Goal: Information Seeking & Learning: Learn about a topic

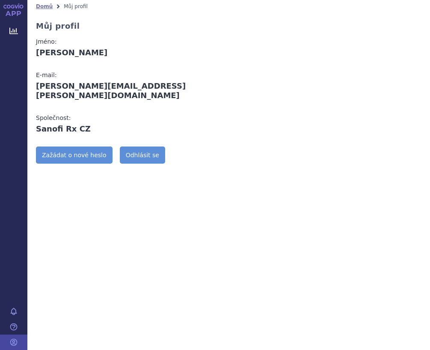
click at [148, 240] on div "Domů Můj profil Můj profil Jméno: Petra Krajzlová E-mail: petra.krajzlova@sanof…" at bounding box center [228, 175] width 403 height 350
click at [10, 33] on icon at bounding box center [13, 31] width 9 height 6
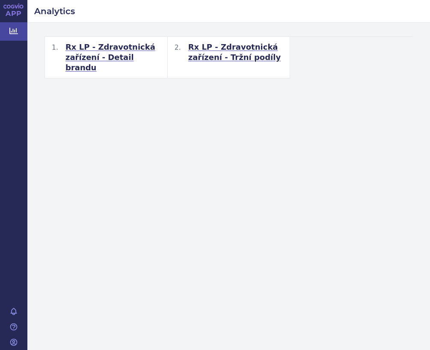
click at [350, 227] on div "Analytics Rx LP - Zdravotnická zařízení - Detail brandu Workspace: UZIS Rx LP -…" at bounding box center [228, 175] width 403 height 350
click at [360, 76] on div "Rx LP - Zdravotnická zařízení - Detail brandu Workspace: UZIS Rx LP - Zdravotni…" at bounding box center [228, 57] width 403 height 69
click at [351, 155] on div "Analytics Rx LP - Zdravotnická zařízení - Detail brandu Workspace: UZIS Rx LP -…" at bounding box center [228, 175] width 403 height 350
click at [16, 32] on icon at bounding box center [13, 31] width 9 height 6
click at [117, 49] on span "Rx LP - Zdravotnická zařízení - Detail brandu" at bounding box center [113, 57] width 95 height 31
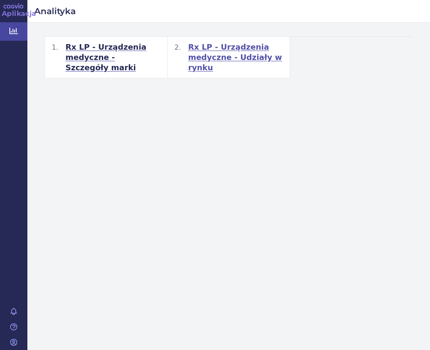
click at [203, 49] on font "Rx LP - Urządzenia medyczne - Udziały w rynku" at bounding box center [235, 57] width 94 height 30
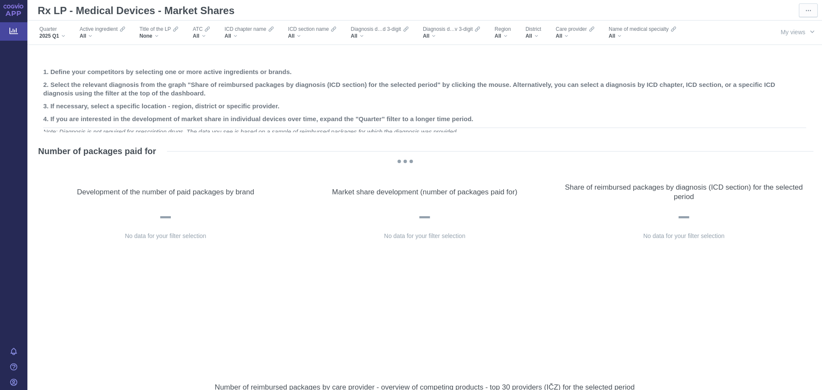
click at [430, 104] on h2 "3. If necessary, select a specific location - region, district or specific prov…" at bounding box center [424, 106] width 763 height 9
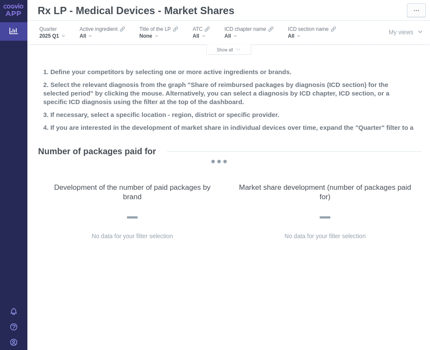
click at [136, 8] on font "Rx LP - Medical Devices - Market Shares" at bounding box center [136, 11] width 197 height 12
click at [106, 35] on div "All" at bounding box center [102, 36] width 45 height 7
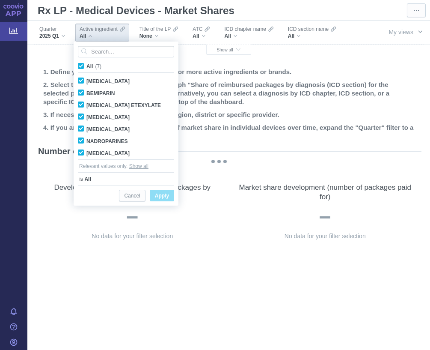
click at [86, 64] on span "All (7)" at bounding box center [93, 66] width 15 height 6
click at [86, 64] on input "All (7)" at bounding box center [89, 65] width 6 height 6
checkbox input "false"
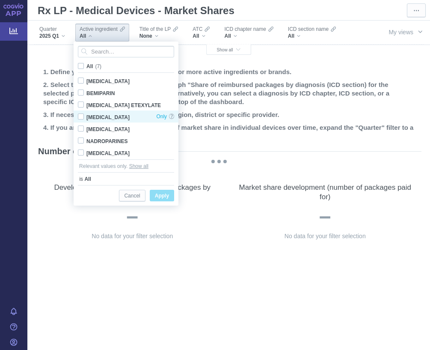
checkbox input "false"
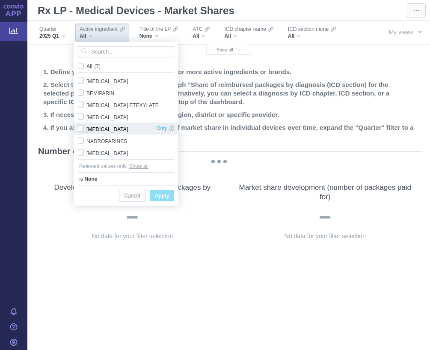
click at [84, 130] on div "ENOXAPARIN Only" at bounding box center [126, 128] width 105 height 12
checkbox input "true"
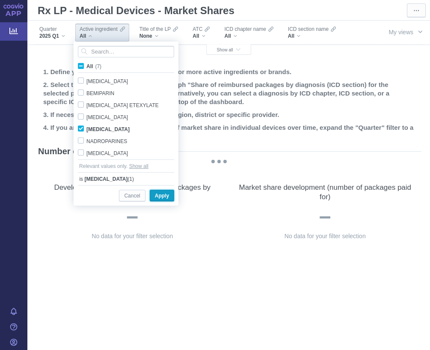
click at [164, 196] on font "Apply" at bounding box center [162, 196] width 14 height 6
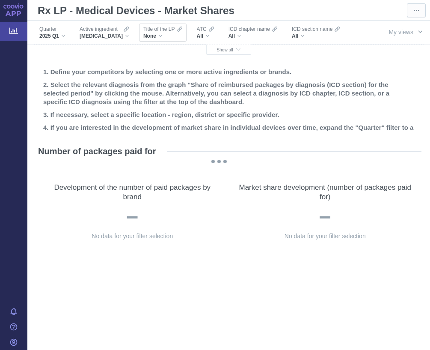
click at [151, 38] on font "None" at bounding box center [149, 36] width 13 height 6
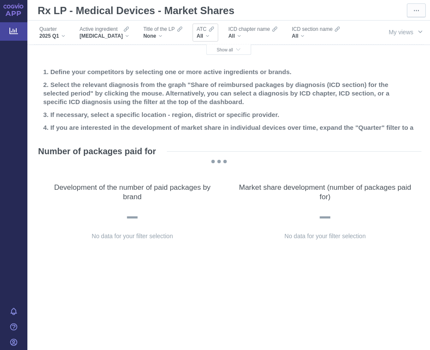
click at [206, 37] on div "All" at bounding box center [205, 36] width 17 height 7
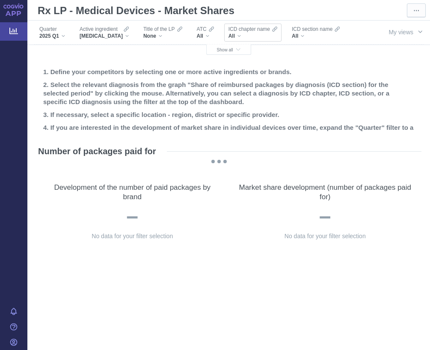
click at [249, 37] on div "All" at bounding box center [253, 36] width 49 height 7
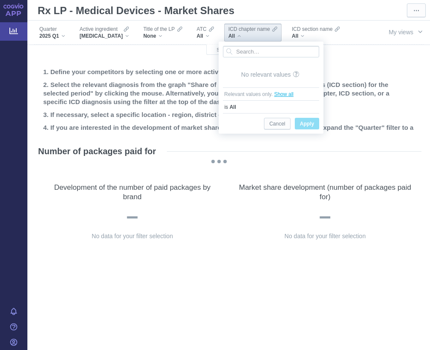
click at [289, 93] on font "Show all" at bounding box center [283, 94] width 19 height 6
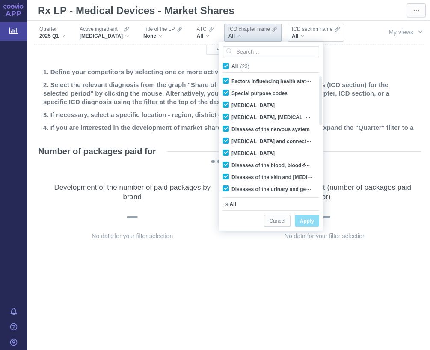
click at [304, 30] on font "ICD section name" at bounding box center [312, 29] width 41 height 6
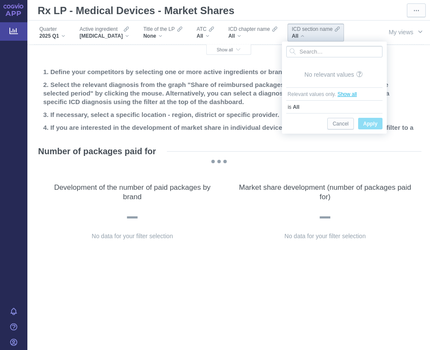
click at [352, 96] on font "Show all" at bounding box center [347, 94] width 19 height 6
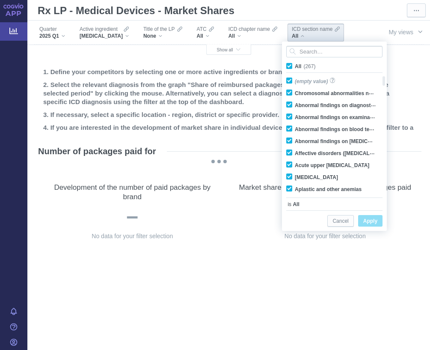
click at [360, 27] on div "Quarter 2025 Q1 Active ingredient ENOXAPARIN Title of the LP None ATC All ICD c…" at bounding box center [228, 33] width 403 height 24
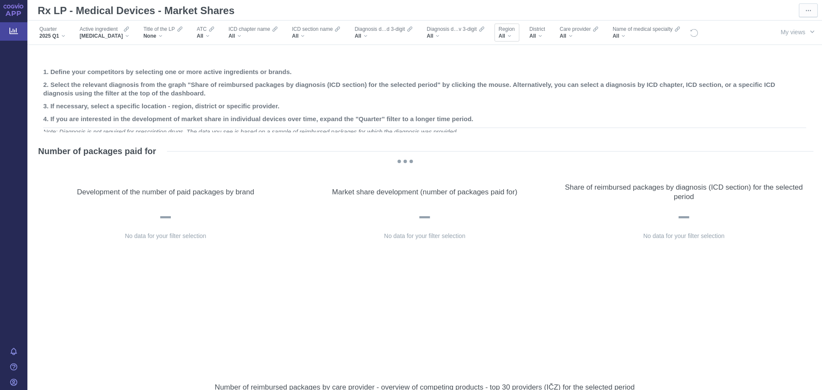
click at [430, 35] on div "All" at bounding box center [507, 36] width 16 height 7
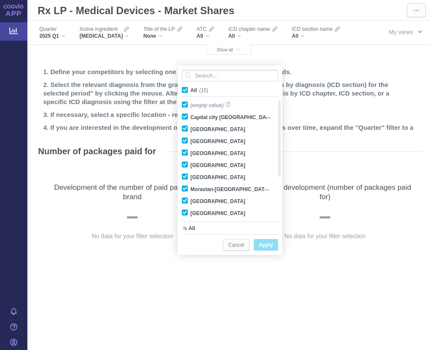
click at [418, 30] on button "My views" at bounding box center [406, 32] width 50 height 16
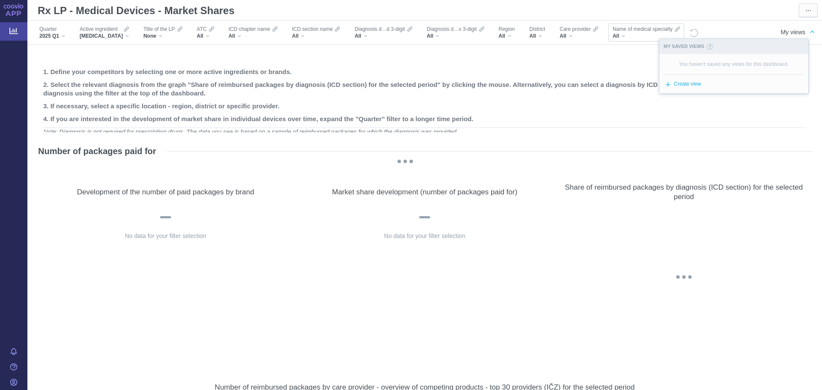
click at [430, 35] on div "All" at bounding box center [646, 36] width 67 height 7
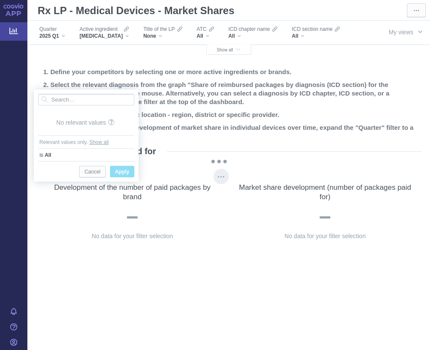
click at [185, 268] on div "No data for your filter selection" at bounding box center [133, 274] width 176 height 143
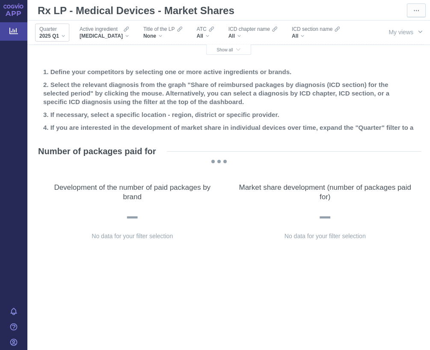
click at [43, 31] on font "Quarter" at bounding box center [48, 29] width 18 height 6
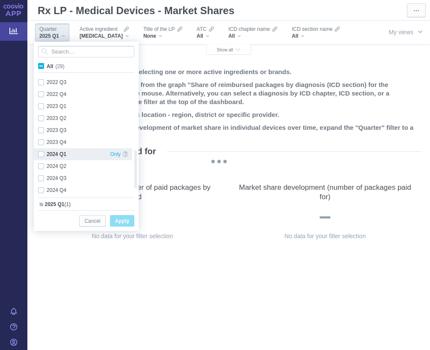
checkbox input "true"
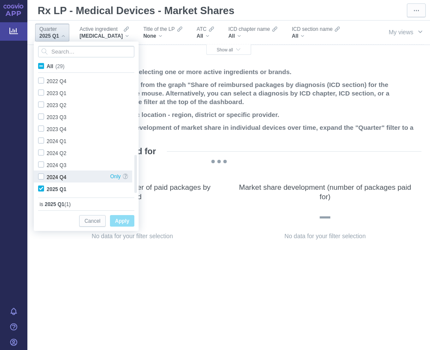
click at [43, 177] on div "2024 Q4 Only" at bounding box center [83, 176] width 98 height 12
checkbox input "true"
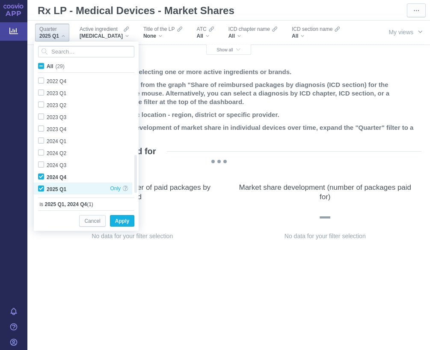
click at [43, 186] on div "2025 Q1 Only" at bounding box center [83, 188] width 98 height 12
checkbox input "false"
click at [119, 220] on font "Apply" at bounding box center [122, 221] width 14 height 6
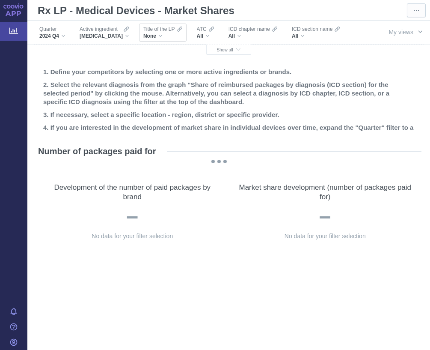
click at [164, 36] on div "None" at bounding box center [162, 36] width 39 height 7
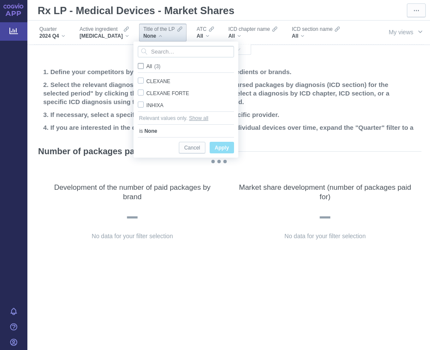
click at [146, 66] on span "All (3)" at bounding box center [153, 66] width 14 height 6
click at [146, 66] on input "All (3)" at bounding box center [149, 65] width 6 height 6
checkbox input "true"
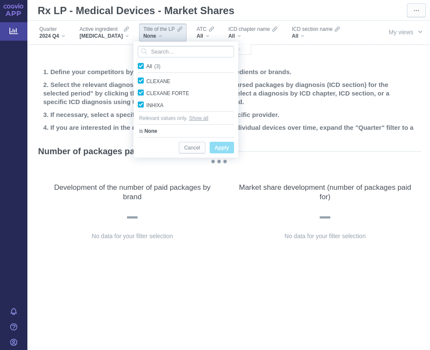
checkbox input "true"
click at [226, 144] on span "Apply" at bounding box center [222, 148] width 14 height 11
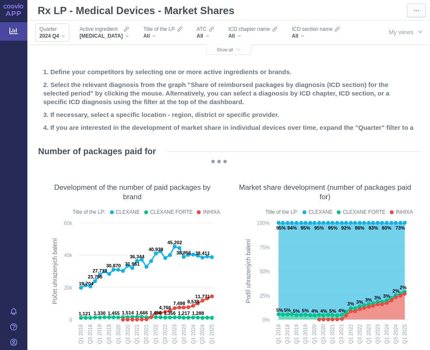
click at [61, 35] on div "2024 Q4" at bounding box center [52, 36] width 26 height 7
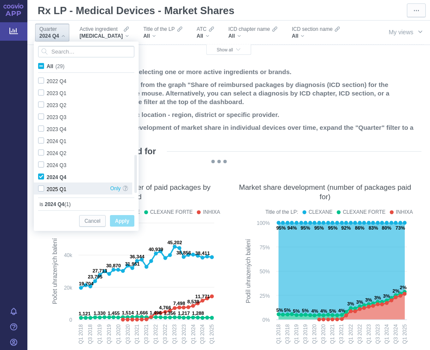
click at [42, 187] on div "2025 Q1 Only" at bounding box center [83, 188] width 98 height 12
checkbox input "true"
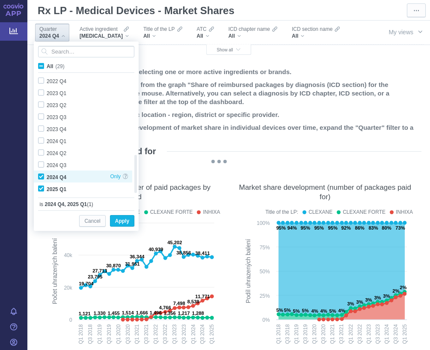
click at [42, 174] on div "2024 Q4 Only" at bounding box center [83, 176] width 98 height 12
checkbox input "false"
click at [116, 221] on font "Apply" at bounding box center [122, 221] width 14 height 6
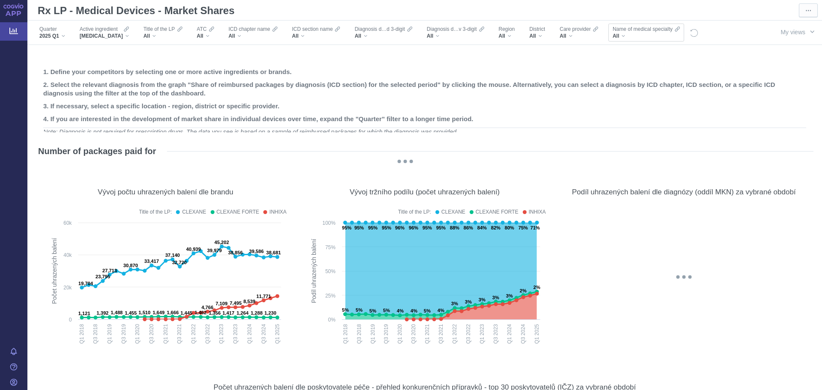
click at [430, 32] on font "Name of medical specialty" at bounding box center [643, 29] width 60 height 6
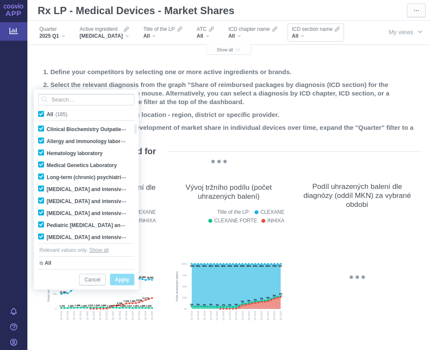
click at [307, 33] on div "All" at bounding box center [316, 36] width 48 height 7
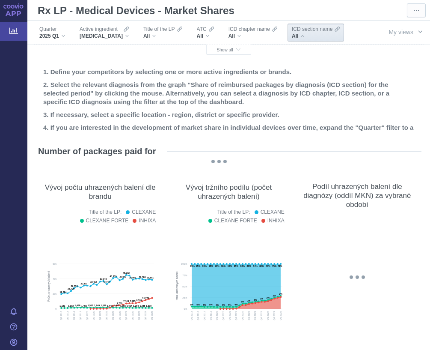
click at [99, 74] on font "Name of medical specialty" at bounding box center [69, 77] width 60 height 6
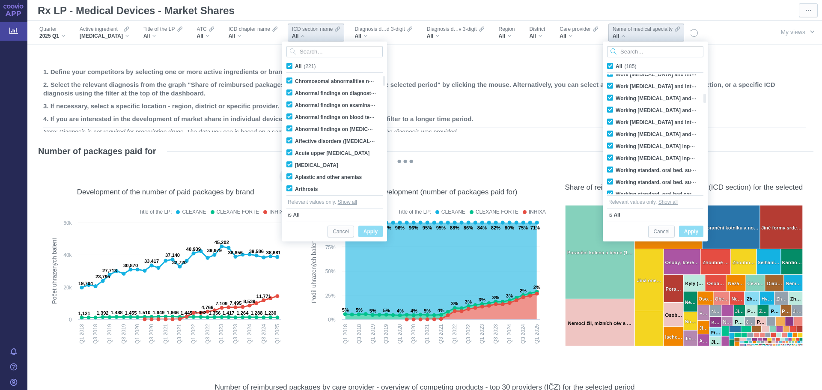
click at [279, 344] on rect at bounding box center [166, 283] width 240 height 130
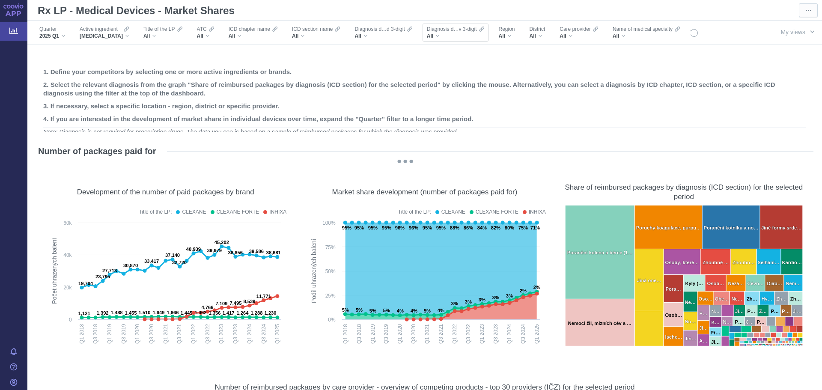
click at [430, 37] on div "All" at bounding box center [455, 36] width 57 height 7
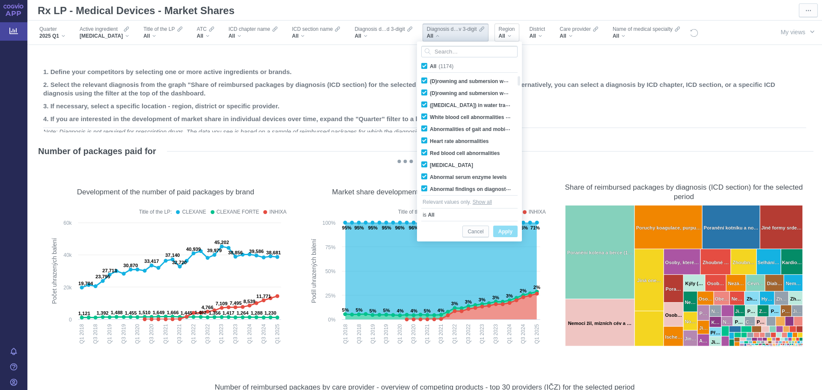
click at [430, 37] on font "All" at bounding box center [502, 36] width 6 height 6
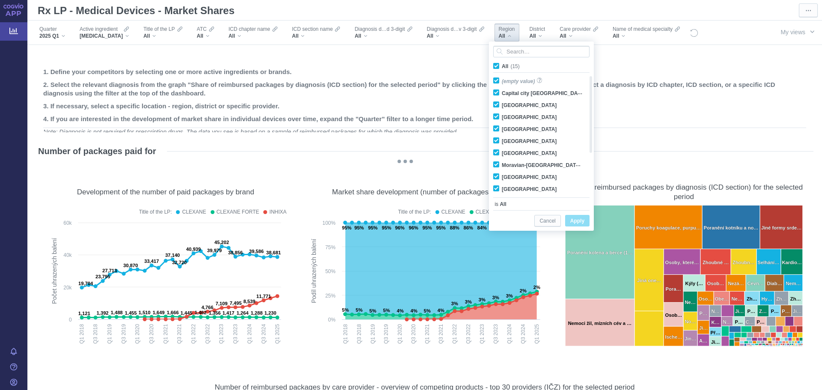
drag, startPoint x: 813, startPoint y: 87, endPoint x: 816, endPoint y: 60, distance: 27.6
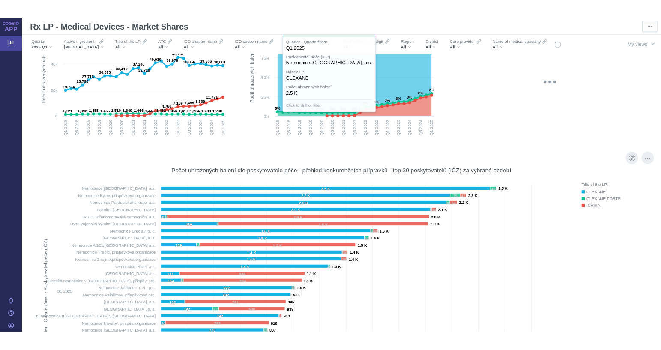
scroll to position [283, 0]
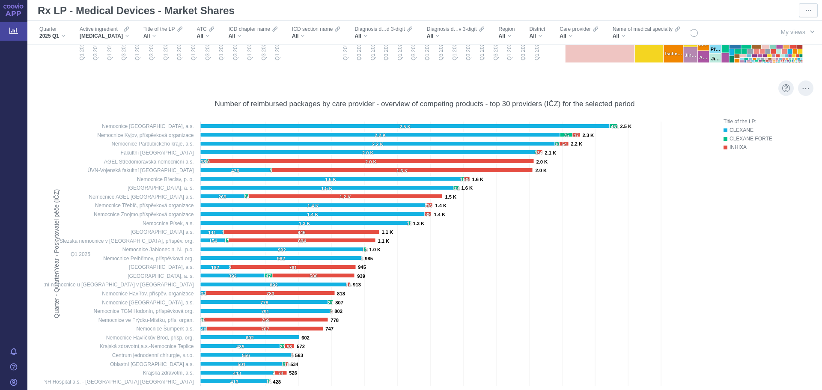
drag, startPoint x: 330, startPoint y: 104, endPoint x: 369, endPoint y: 104, distance: 39.4
click at [369, 104] on font "Number of reimbursed packages by care provider - overview of competing products…" at bounding box center [425, 104] width 420 height 8
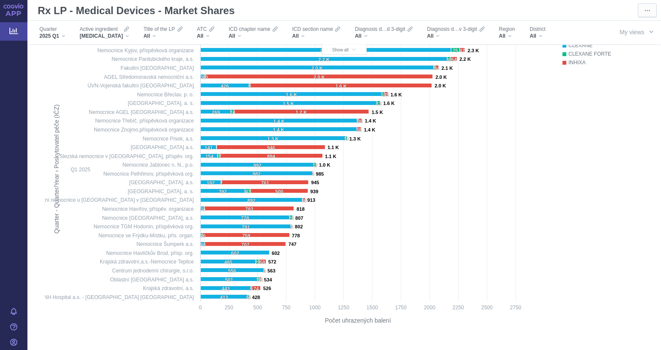
scroll to position [326, 0]
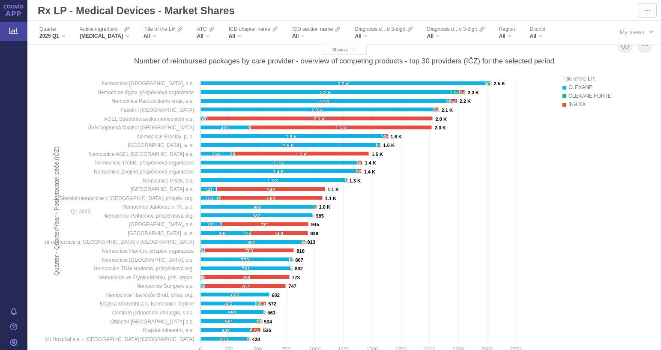
drag, startPoint x: 114, startPoint y: 153, endPoint x: 196, endPoint y: 155, distance: 81.8
click at [196, 155] on icon "Created with Highcharts 12.1.2 Počet uhrazených balení Quarter - Quarter/Year ›…" at bounding box center [299, 222] width 509 height 297
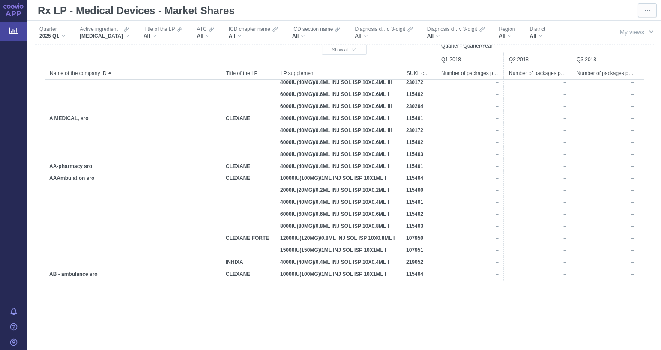
scroll to position [0, 0]
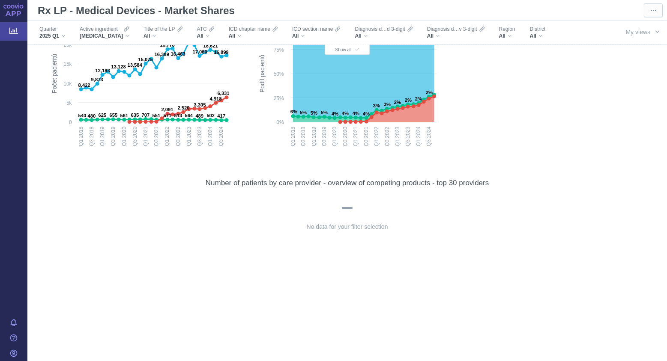
scroll to position [3761, 0]
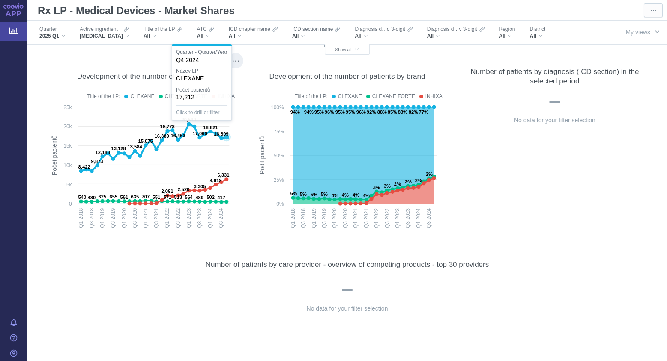
click at [225, 137] on icon at bounding box center [227, 137] width 6 height 6
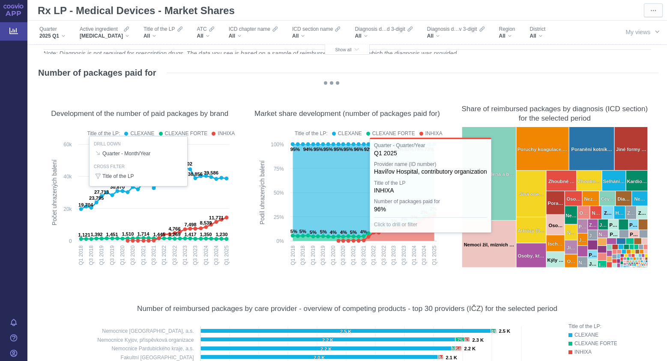
scroll to position [0, 0]
